Goal: Navigation & Orientation: Find specific page/section

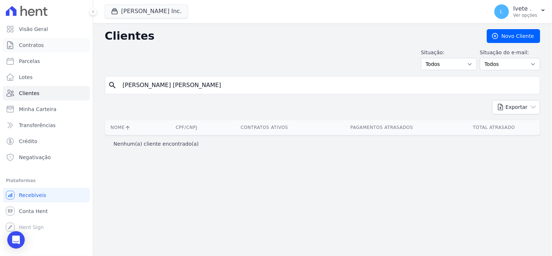
click at [35, 46] on span "Contratos" at bounding box center [31, 44] width 25 height 7
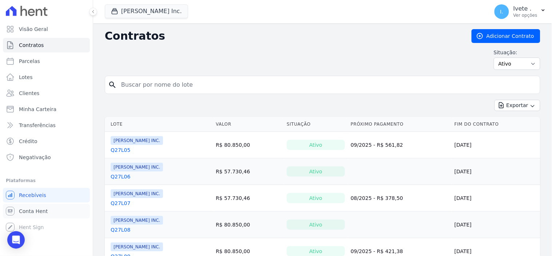
click at [37, 211] on span "Conta Hent" at bounding box center [33, 210] width 29 height 7
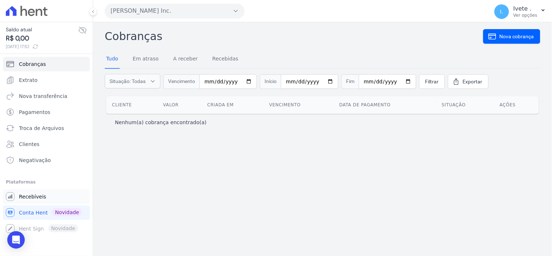
click at [40, 194] on span "Recebíveis" at bounding box center [32, 196] width 27 height 7
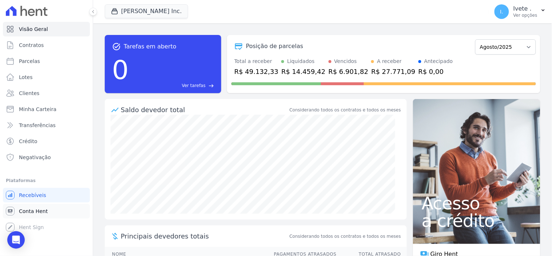
click at [33, 209] on span "Conta Hent" at bounding box center [33, 210] width 29 height 7
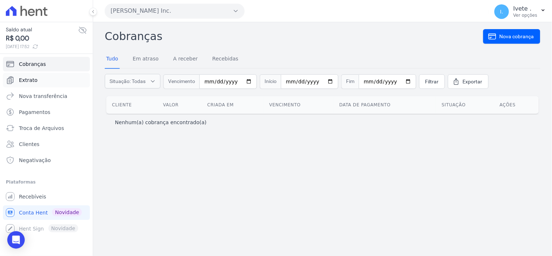
click at [30, 79] on span "Extrato" at bounding box center [28, 79] width 19 height 7
